Goal: Transaction & Acquisition: Purchase product/service

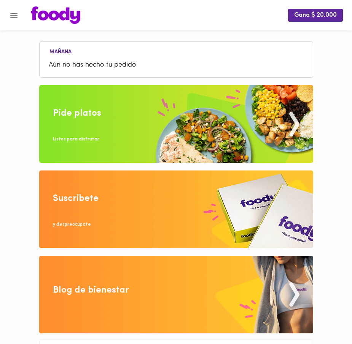
click at [155, 123] on img at bounding box center [176, 124] width 274 height 78
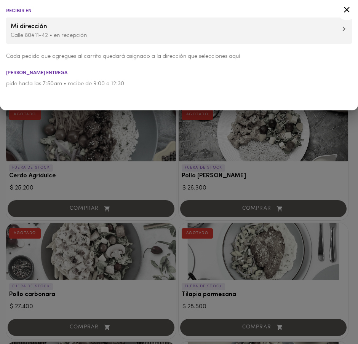
click at [346, 10] on icon at bounding box center [347, 10] width 6 height 6
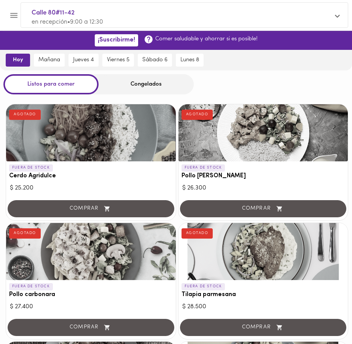
click at [164, 88] on div "Congelados" at bounding box center [146, 84] width 95 height 20
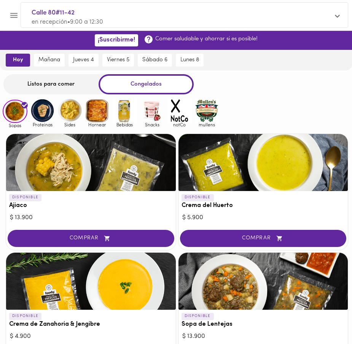
click at [46, 83] on div "Listos para comer" at bounding box center [50, 84] width 95 height 20
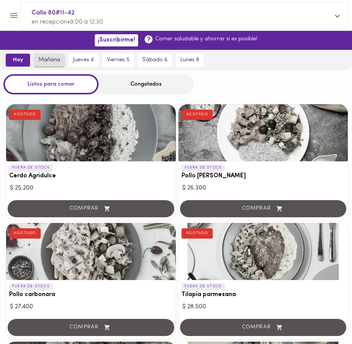
click at [43, 56] on button "mañana" at bounding box center [49, 60] width 31 height 13
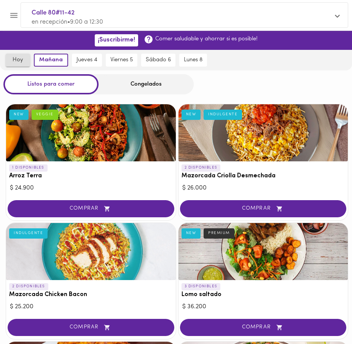
click at [25, 64] on button "hoy" at bounding box center [18, 60] width 24 height 13
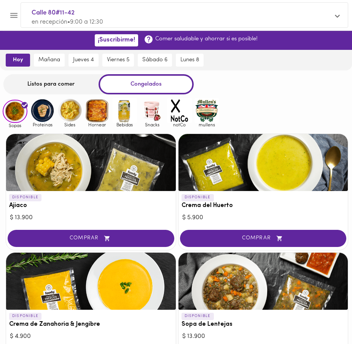
click at [60, 89] on div "Listos para comer" at bounding box center [50, 84] width 95 height 20
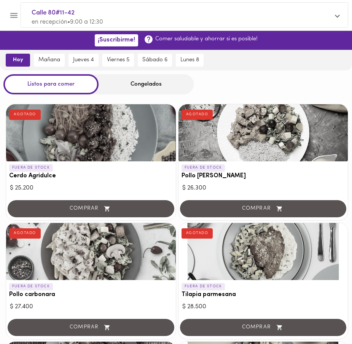
click at [143, 75] on div "Congelados" at bounding box center [146, 84] width 95 height 20
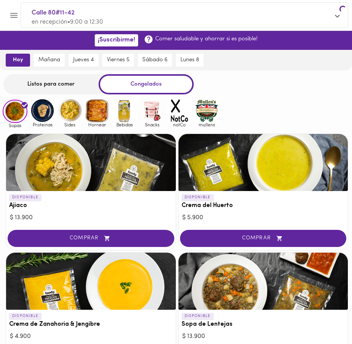
click at [139, 79] on div "Congelados" at bounding box center [146, 84] width 95 height 20
click at [156, 102] on img at bounding box center [152, 110] width 25 height 25
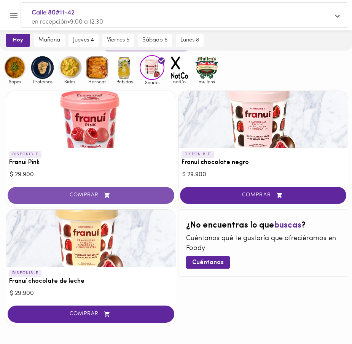
scroll to position [33, 0]
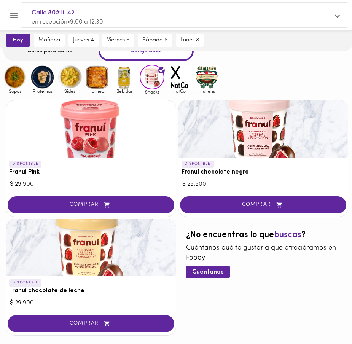
click at [132, 92] on span "Bebidas" at bounding box center [124, 91] width 25 height 5
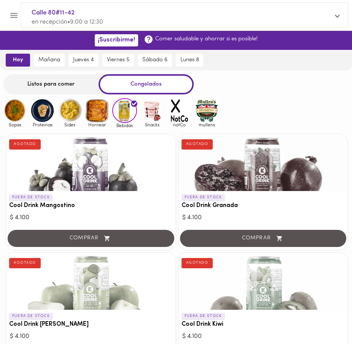
click at [106, 107] on img at bounding box center [97, 110] width 25 height 25
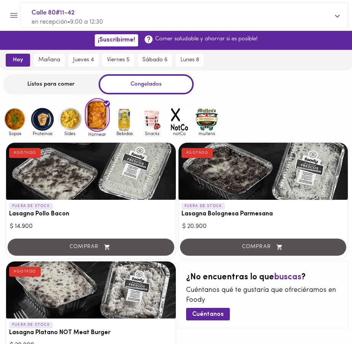
click at [75, 116] on img at bounding box center [69, 119] width 25 height 25
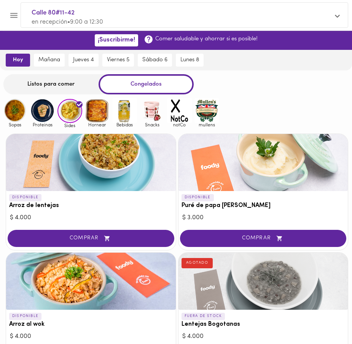
click at [52, 118] on img at bounding box center [42, 110] width 25 height 25
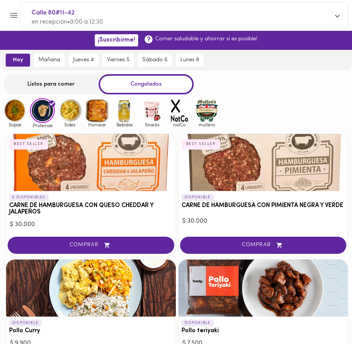
click at [51, 86] on div "Listos para comer" at bounding box center [50, 84] width 95 height 20
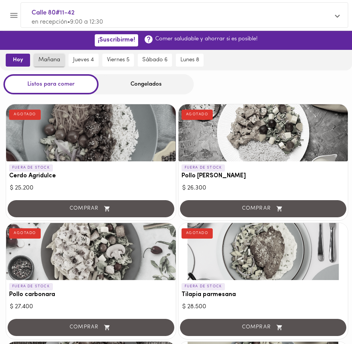
click at [53, 61] on span "mañana" at bounding box center [49, 60] width 22 height 7
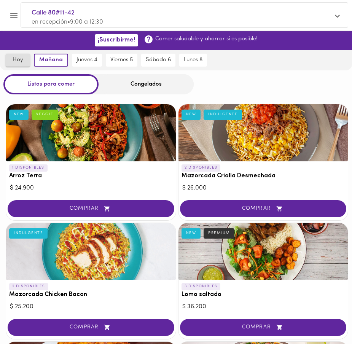
click at [22, 55] on button "hoy" at bounding box center [18, 60] width 24 height 13
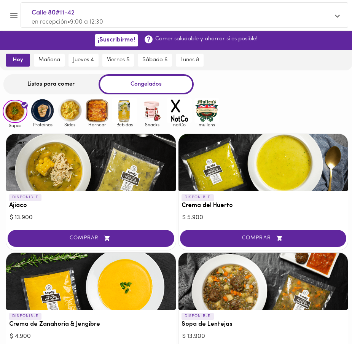
click at [45, 114] on img at bounding box center [42, 110] width 25 height 25
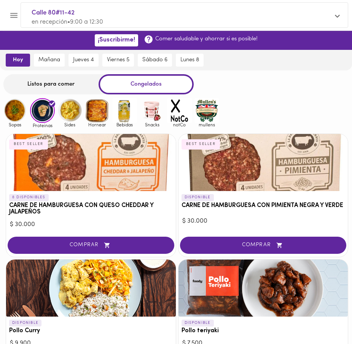
click at [62, 89] on div "Listos para comer" at bounding box center [50, 84] width 95 height 20
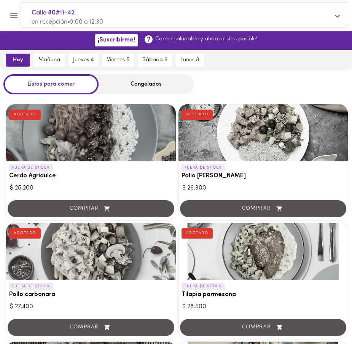
click at [126, 87] on div "Congelados" at bounding box center [146, 84] width 95 height 20
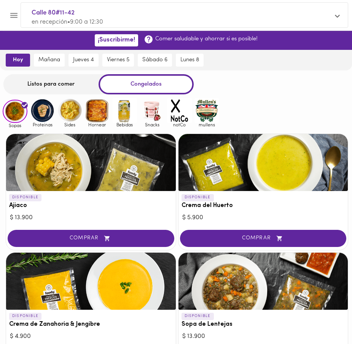
click at [10, 116] on img at bounding box center [15, 112] width 25 height 24
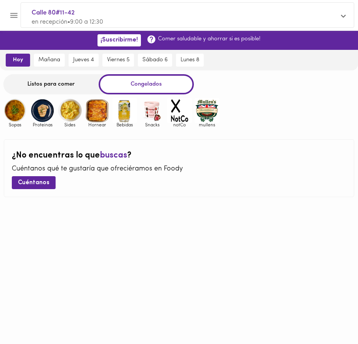
click at [13, 116] on img at bounding box center [15, 110] width 25 height 25
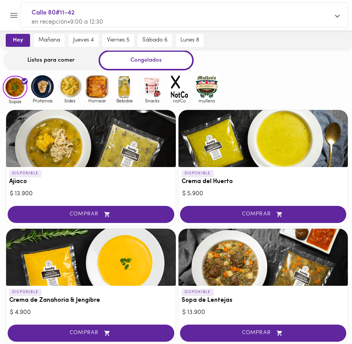
scroll to position [32, 0]
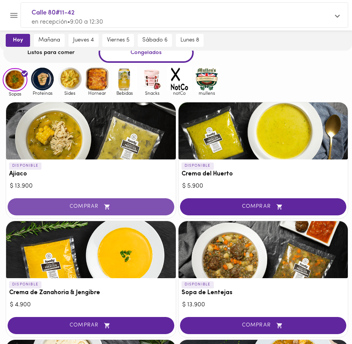
click at [121, 211] on button "COMPRAR" at bounding box center [91, 206] width 167 height 17
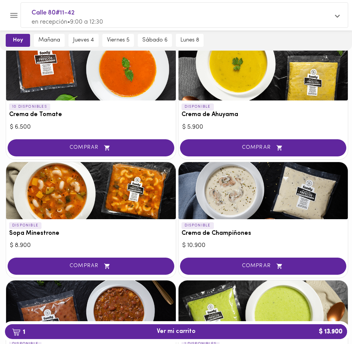
scroll to position [0, 0]
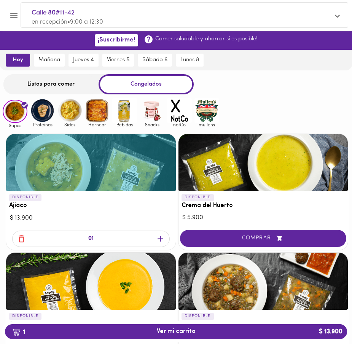
click at [52, 109] on img at bounding box center [42, 110] width 25 height 25
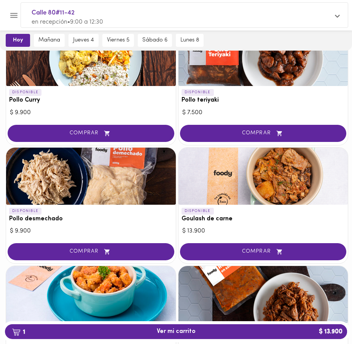
scroll to position [232, 0]
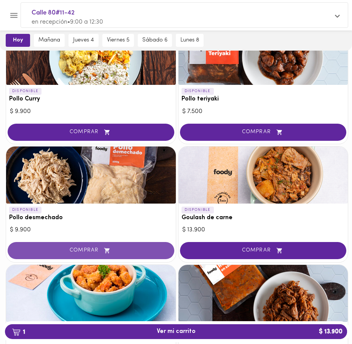
click at [92, 254] on span "COMPRAR" at bounding box center [91, 250] width 148 height 6
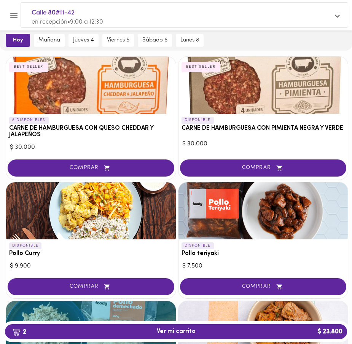
scroll to position [0, 0]
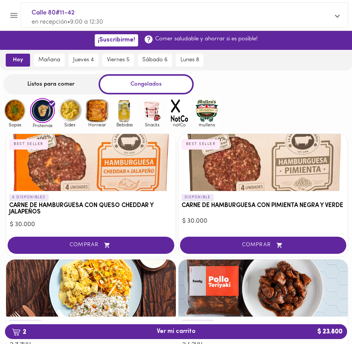
click at [146, 116] on img at bounding box center [152, 110] width 25 height 25
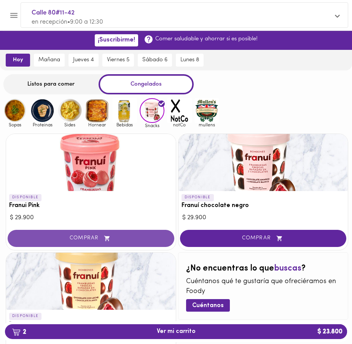
click at [110, 240] on icon "button" at bounding box center [107, 238] width 10 height 6
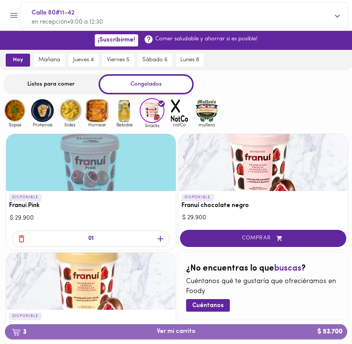
click at [171, 331] on span "3 Ver mi carrito $ 53.700" at bounding box center [176, 331] width 39 height 7
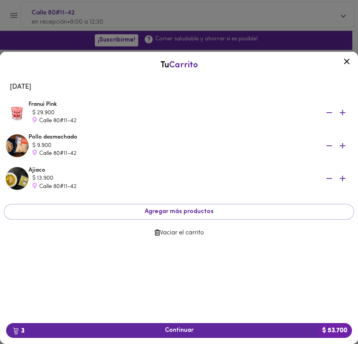
click at [350, 62] on icon at bounding box center [347, 62] width 10 height 10
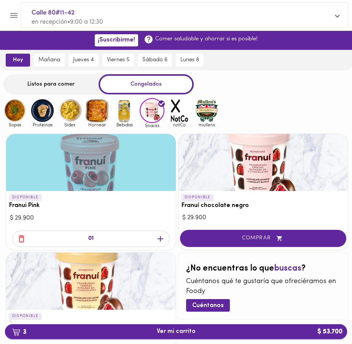
click at [183, 336] on button "3 Ver mi carrito $ 53.700" at bounding box center [176, 331] width 342 height 15
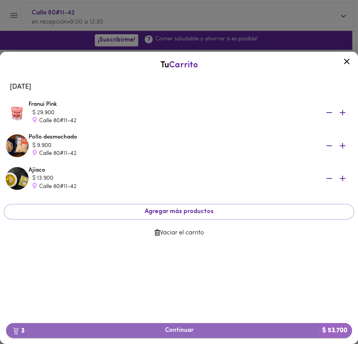
click at [202, 329] on span "3 Continuar $ 53.700" at bounding box center [178, 330] width 333 height 7
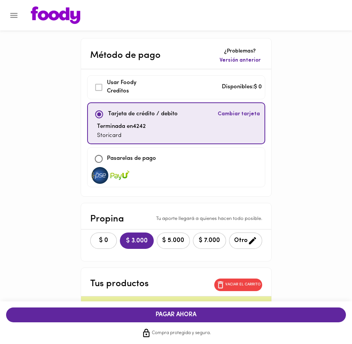
click at [105, 229] on div "$ 0 $ 3.000 $ 5.000 $ 7.000 Otro" at bounding box center [176, 240] width 190 height 22
click at [97, 237] on span "$ 0" at bounding box center [103, 240] width 17 height 7
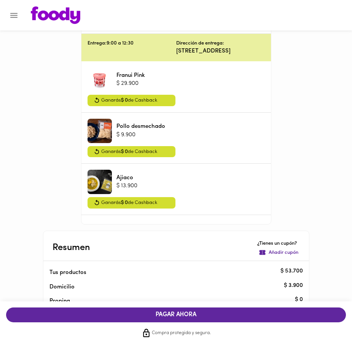
scroll to position [340, 0]
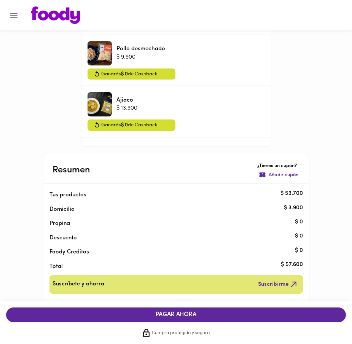
click at [146, 315] on span "PAGAR AHORA" at bounding box center [176, 314] width 325 height 7
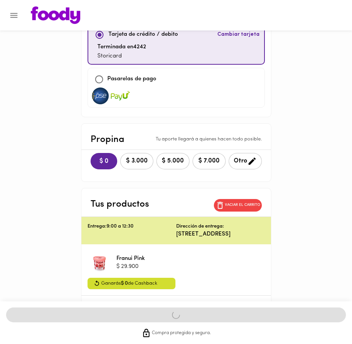
scroll to position [51, 0]
